Goal: Transaction & Acquisition: Subscribe to service/newsletter

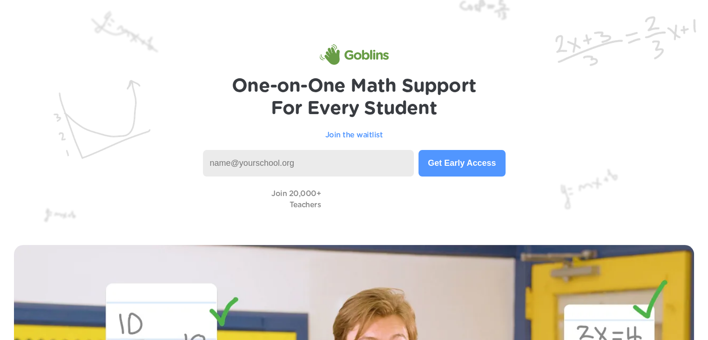
scroll to position [2, 0]
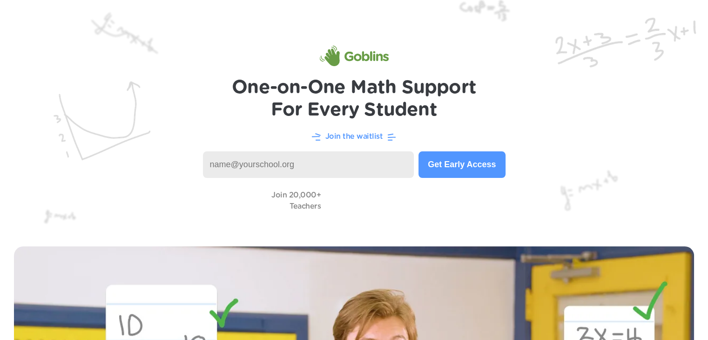
click at [445, 143] on img at bounding box center [354, 115] width 708 height 234
click at [454, 169] on button "Get Early Access" at bounding box center [461, 164] width 87 height 27
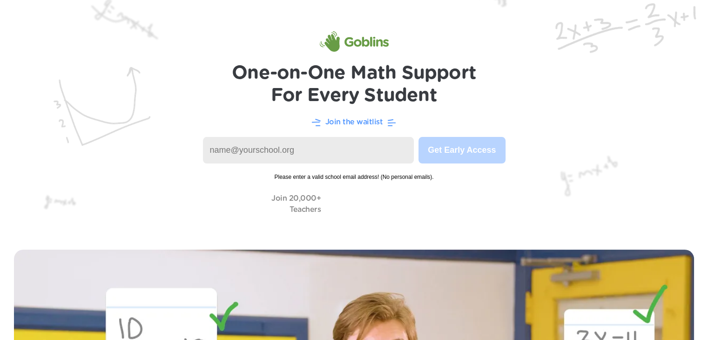
scroll to position [0, 0]
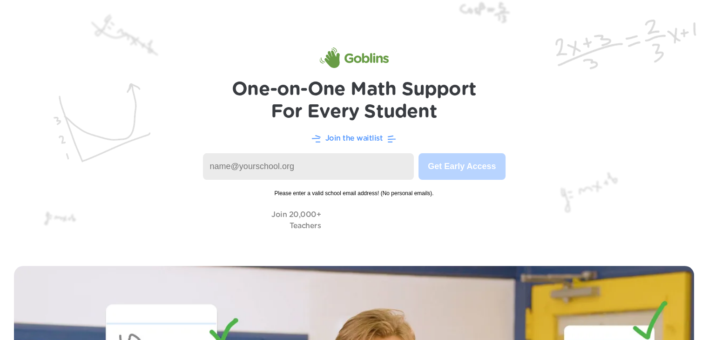
click at [290, 169] on input at bounding box center [308, 166] width 211 height 27
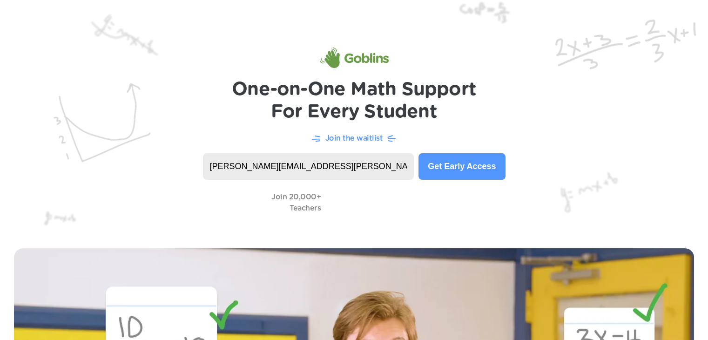
type input "[PERSON_NAME][EMAIL_ADDRESS][PERSON_NAME][DOMAIN_NAME][PERSON_NAME]"
click at [461, 174] on button "Get Early Access" at bounding box center [461, 166] width 87 height 27
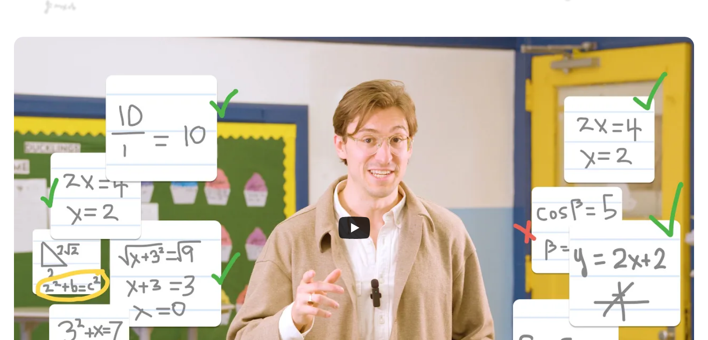
scroll to position [212, 0]
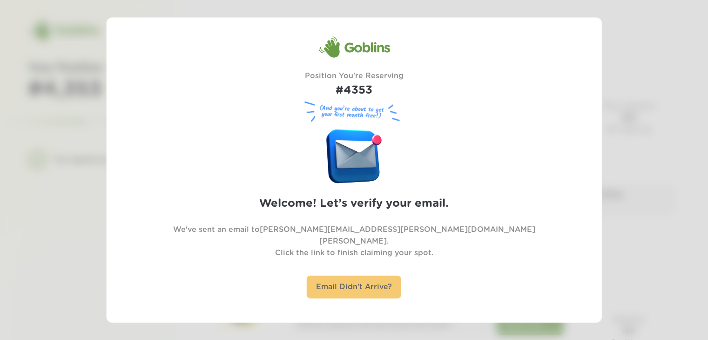
click at [341, 276] on div "Email Didn't Arrive?" at bounding box center [354, 287] width 94 height 23
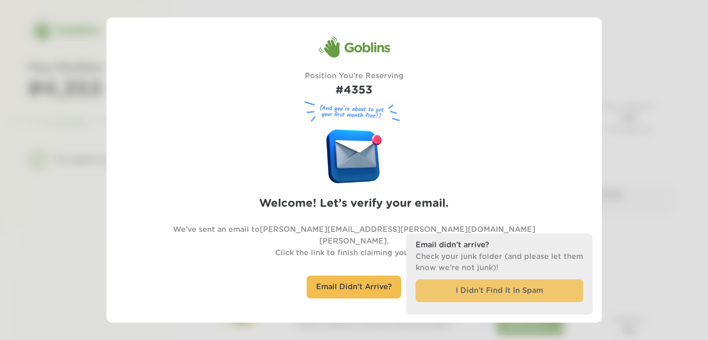
click at [499, 279] on div "I Didn’t Find It In Spam" at bounding box center [500, 290] width 168 height 23
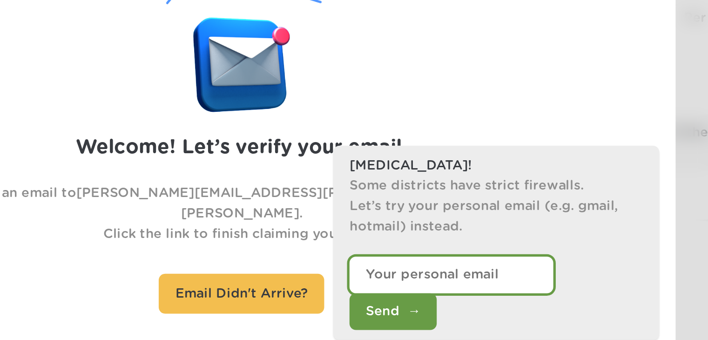
click at [484, 287] on input "email" at bounding box center [474, 276] width 116 height 21
